Goal: Task Accomplishment & Management: Manage account settings

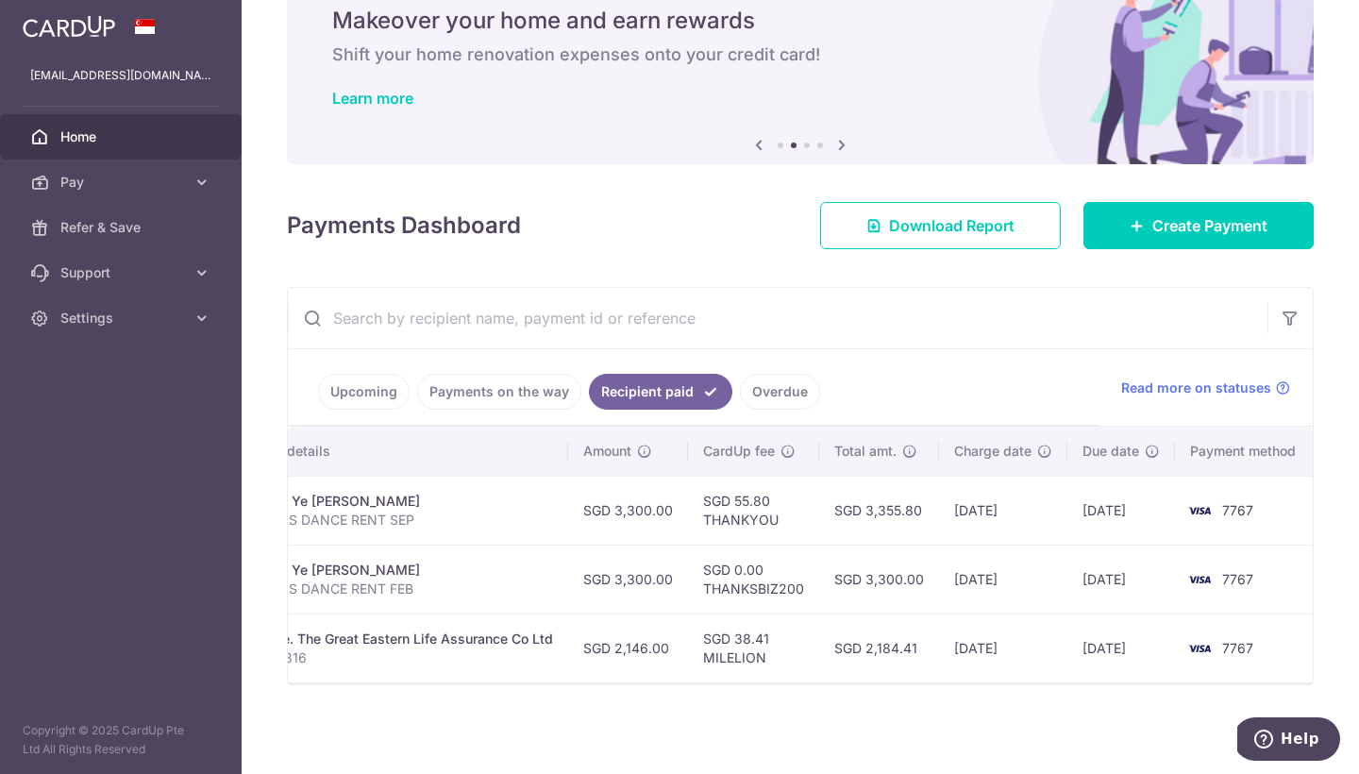
scroll to position [77, 0]
click at [142, 325] on span "Settings" at bounding box center [122, 318] width 125 height 19
click at [116, 397] on link "Logout" at bounding box center [121, 408] width 242 height 45
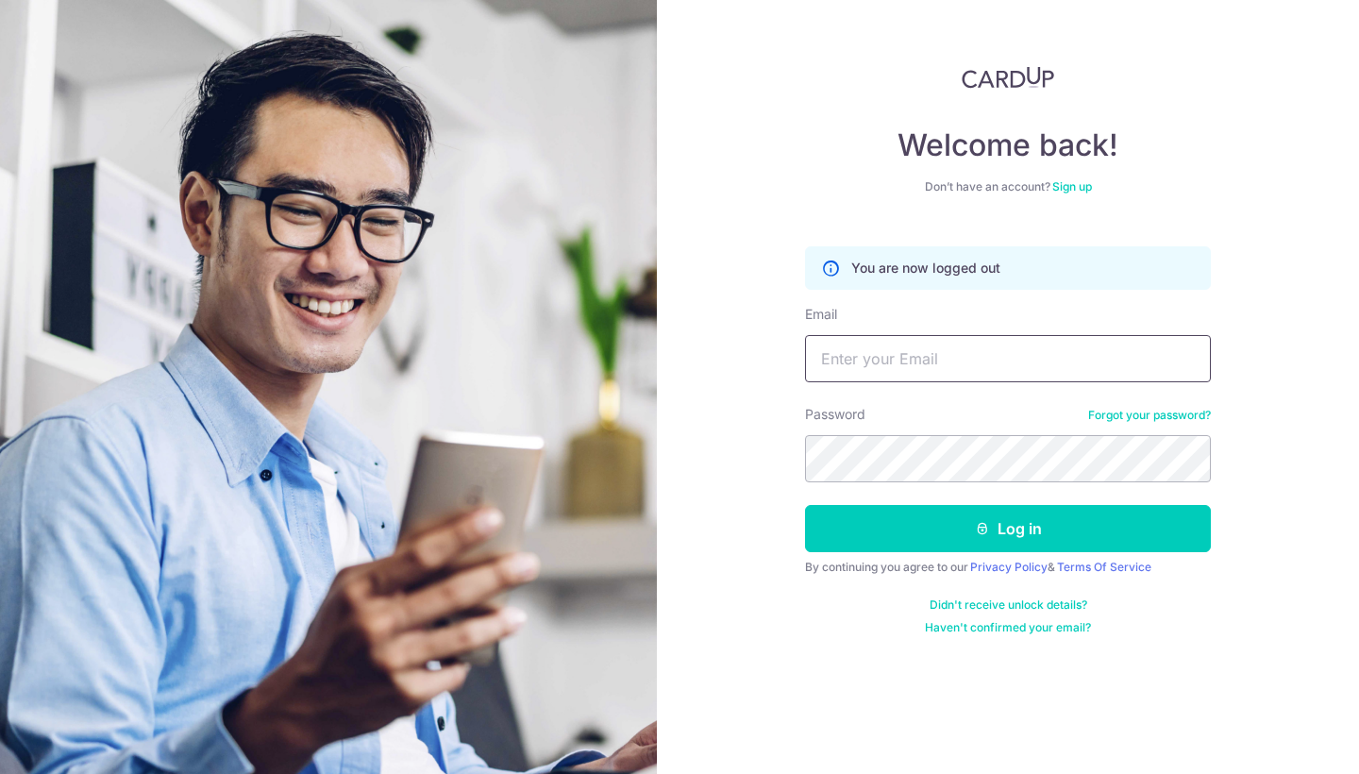
type input "[EMAIL_ADDRESS][DOMAIN_NAME]"
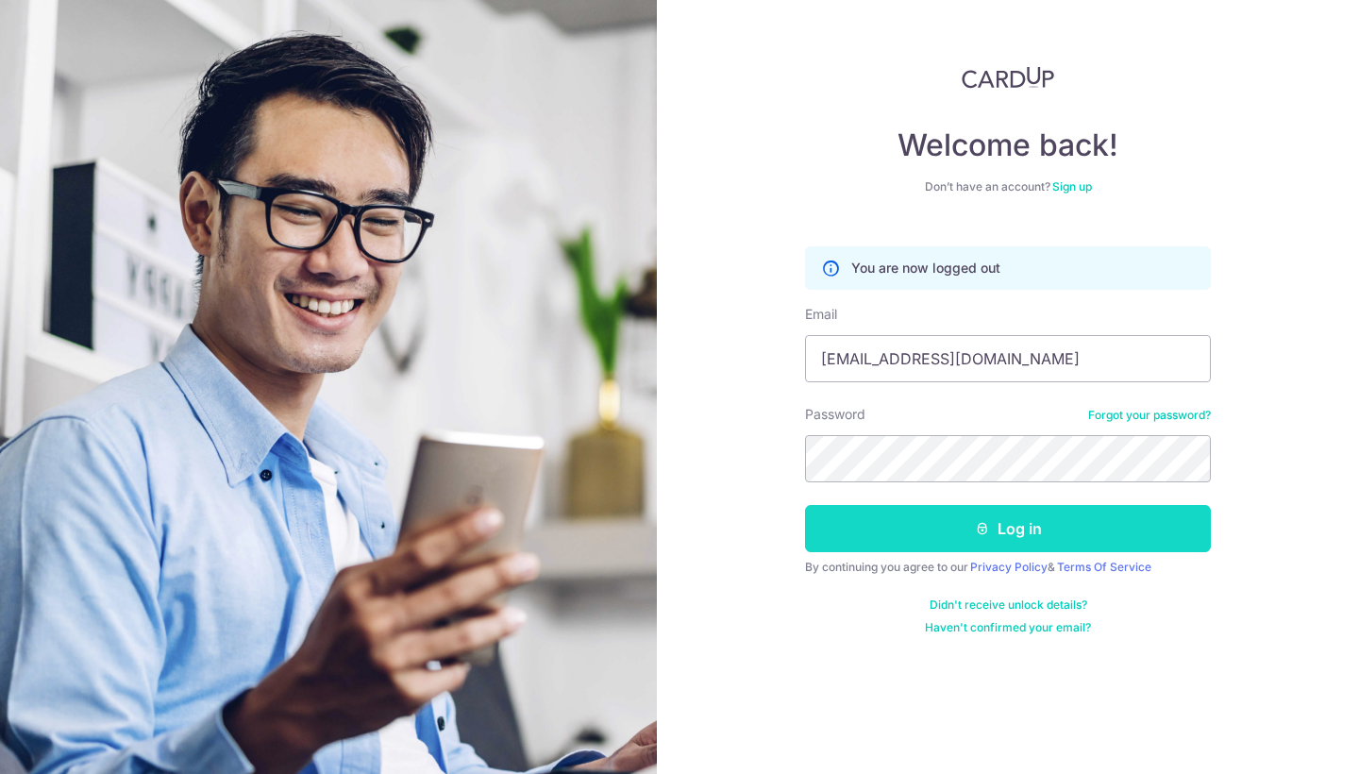
click at [954, 541] on button "Log in" at bounding box center [1008, 528] width 406 height 47
